Goal: Transaction & Acquisition: Purchase product/service

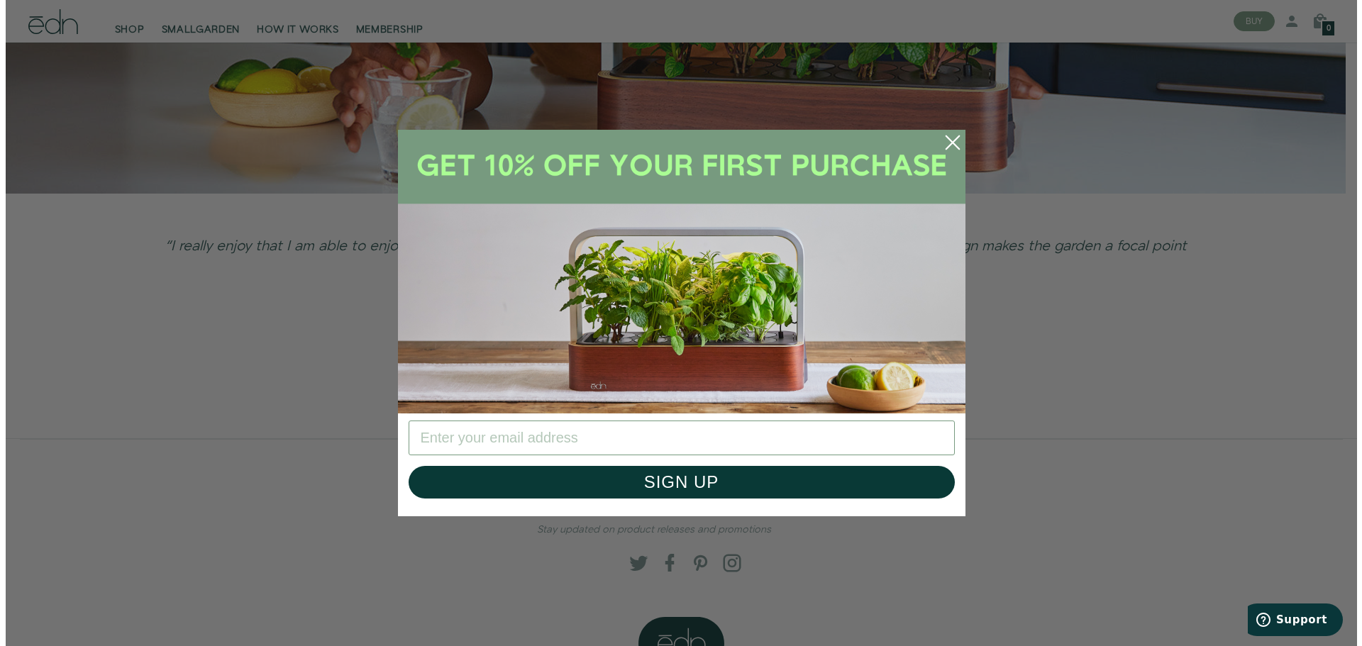
scroll to position [3628, 0]
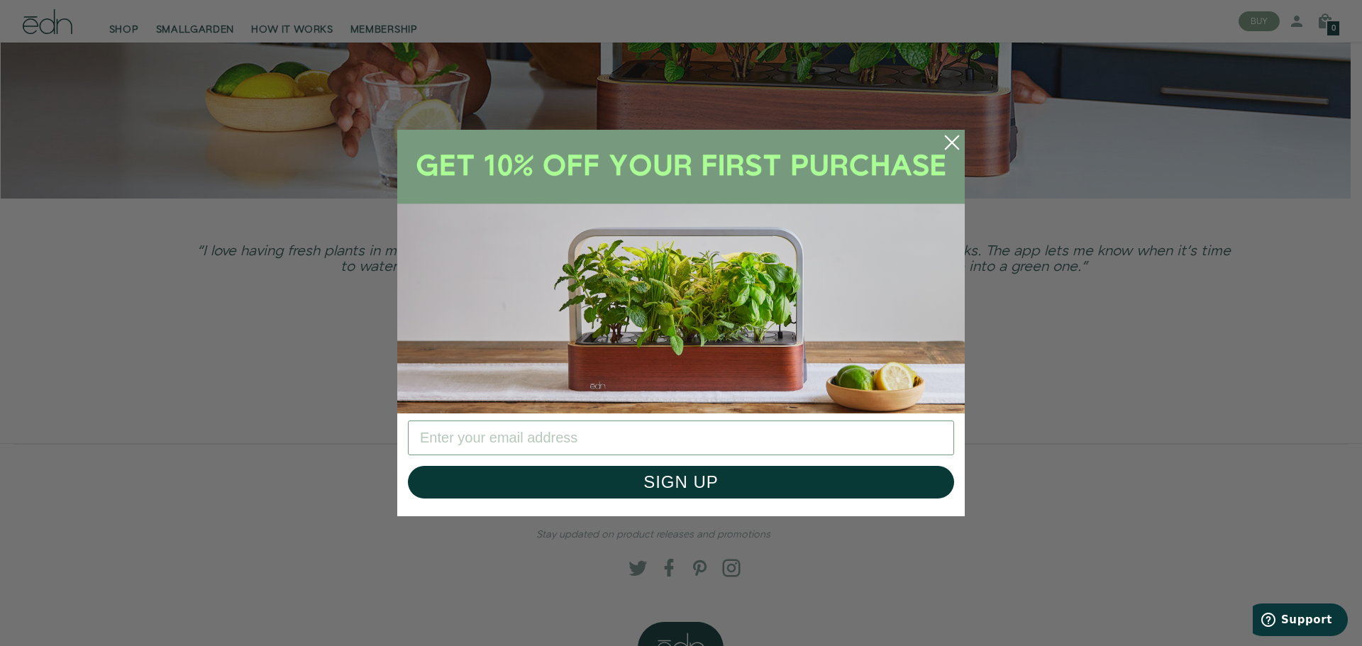
click at [951, 141] on icon "Close dialog" at bounding box center [951, 142] width 13 height 13
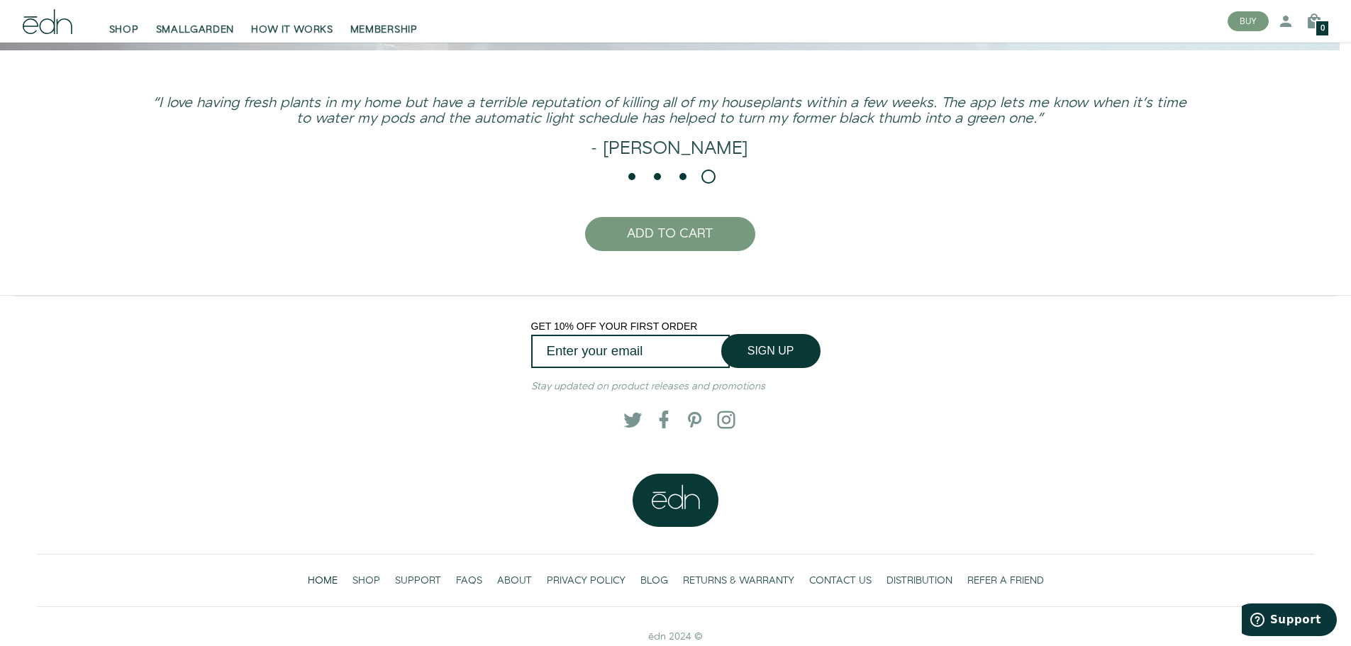
scroll to position [3781, 0]
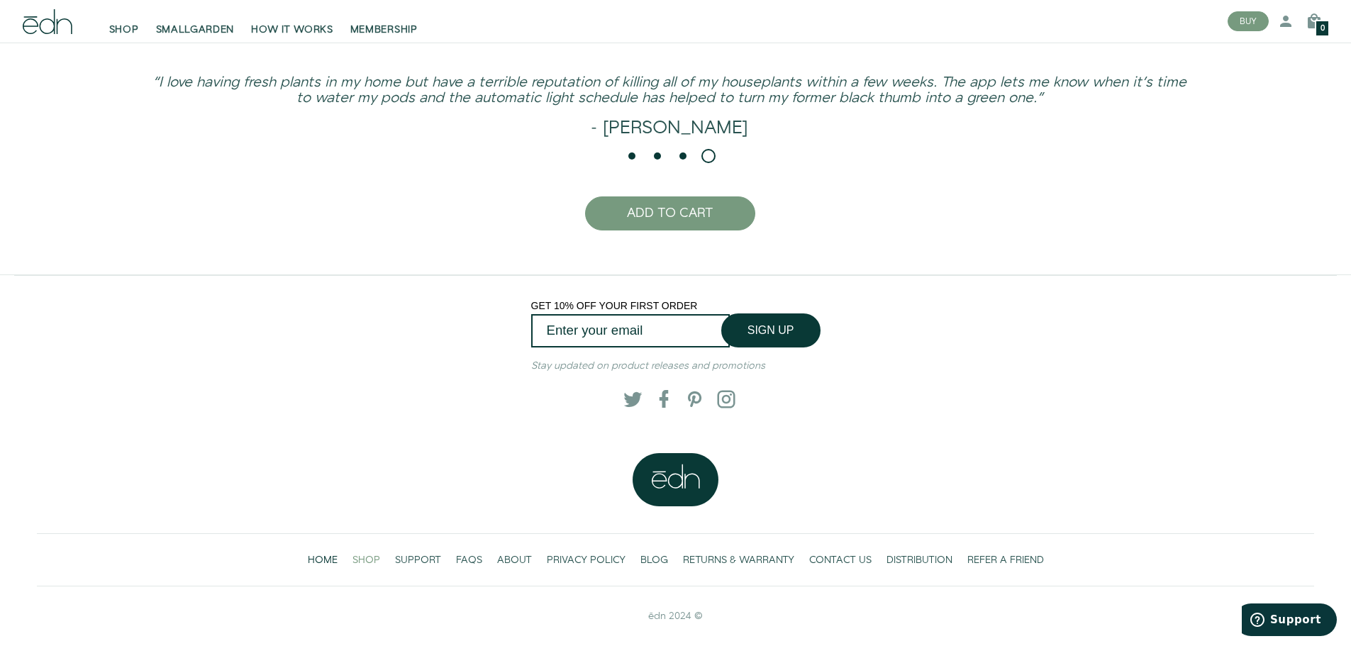
click at [367, 556] on span "SHOP" at bounding box center [366, 560] width 28 height 14
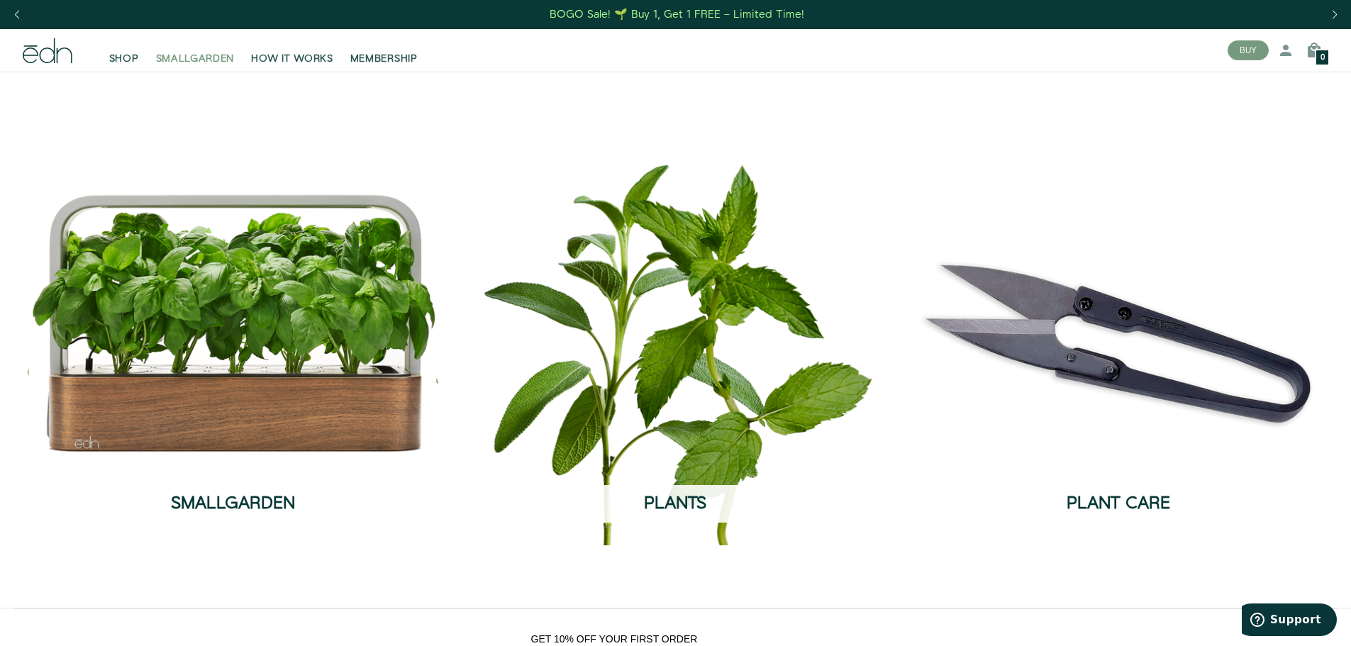
click at [189, 55] on span "SMALLGARDEN" at bounding box center [195, 59] width 79 height 14
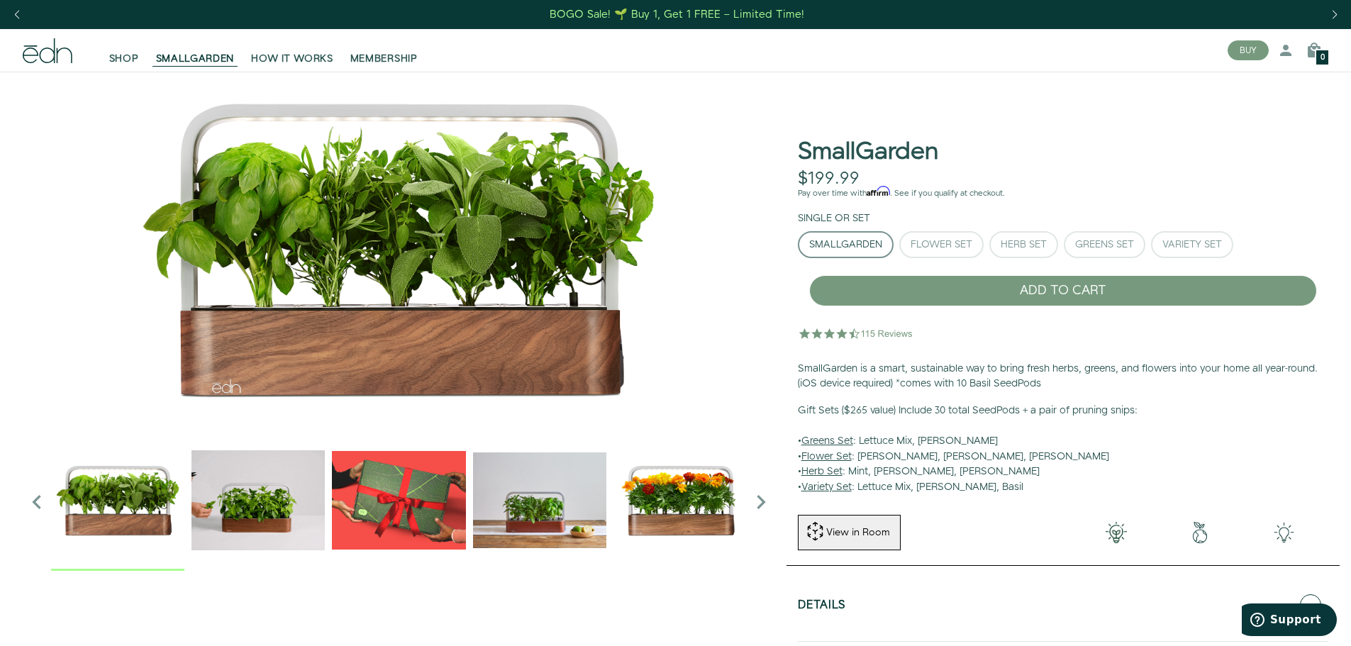
click at [826, 440] on u "Greens Set" at bounding box center [827, 441] width 52 height 14
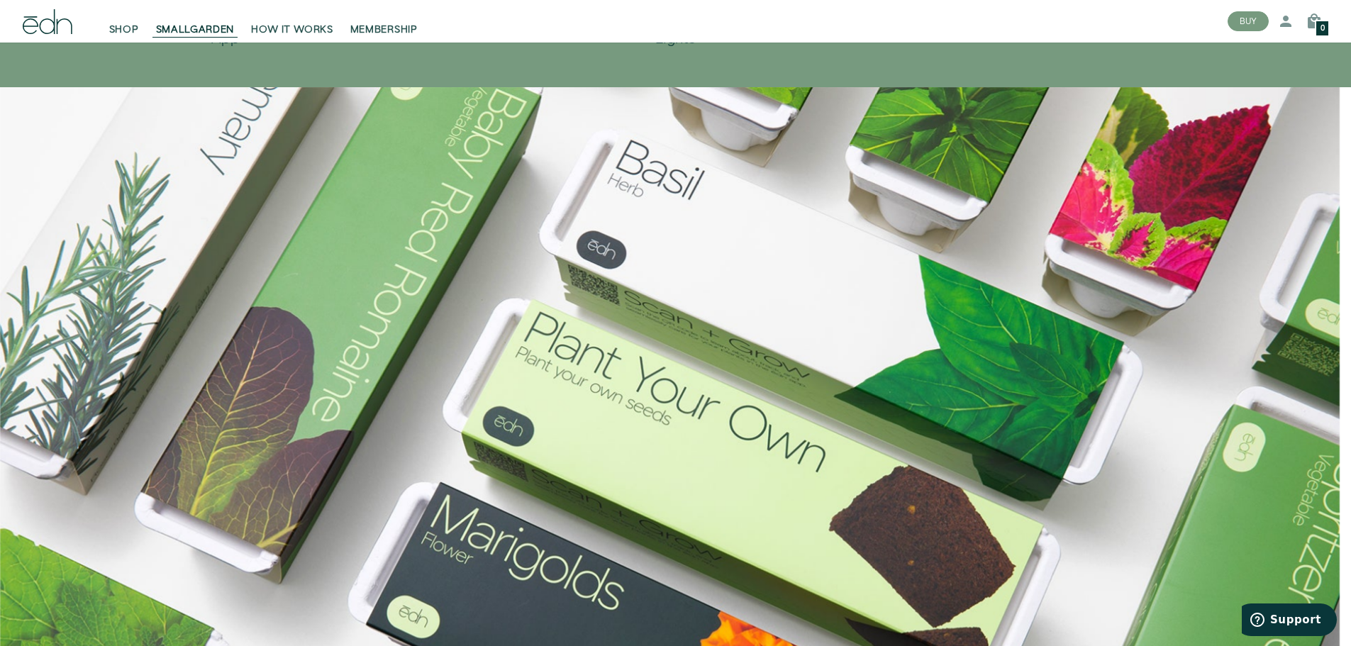
scroll to position [993, 0]
